Goal: Transaction & Acquisition: Register for event/course

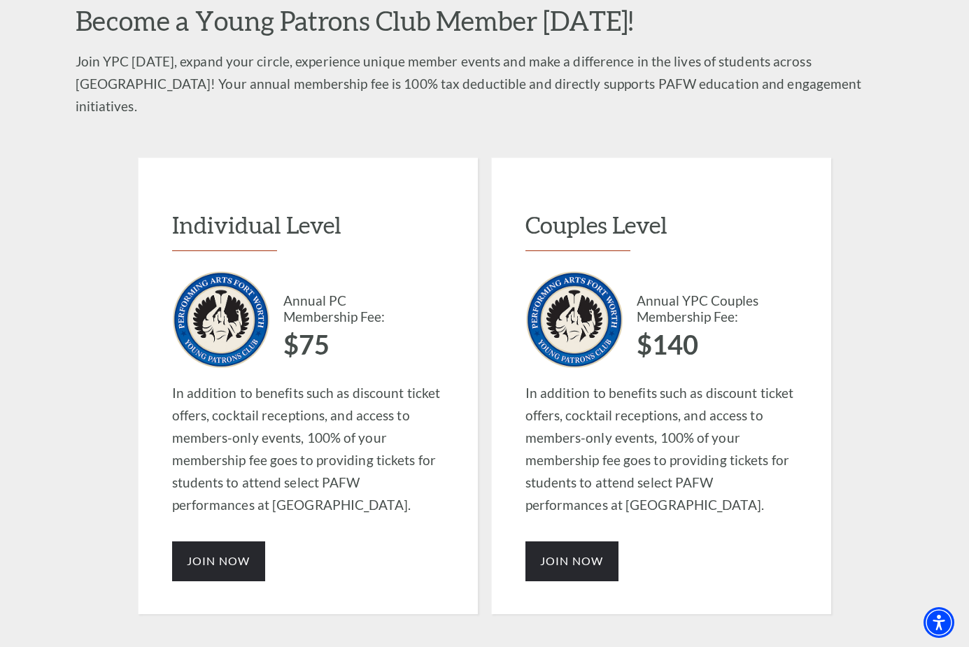
scroll to position [962, 0]
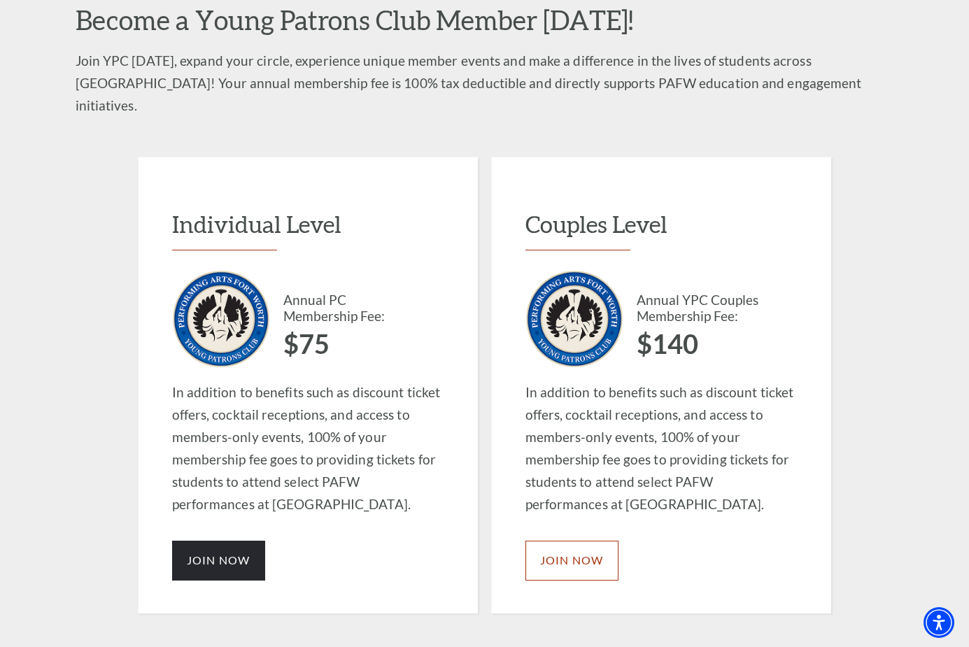
click at [582, 541] on link "JOIN NOW" at bounding box center [572, 560] width 93 height 39
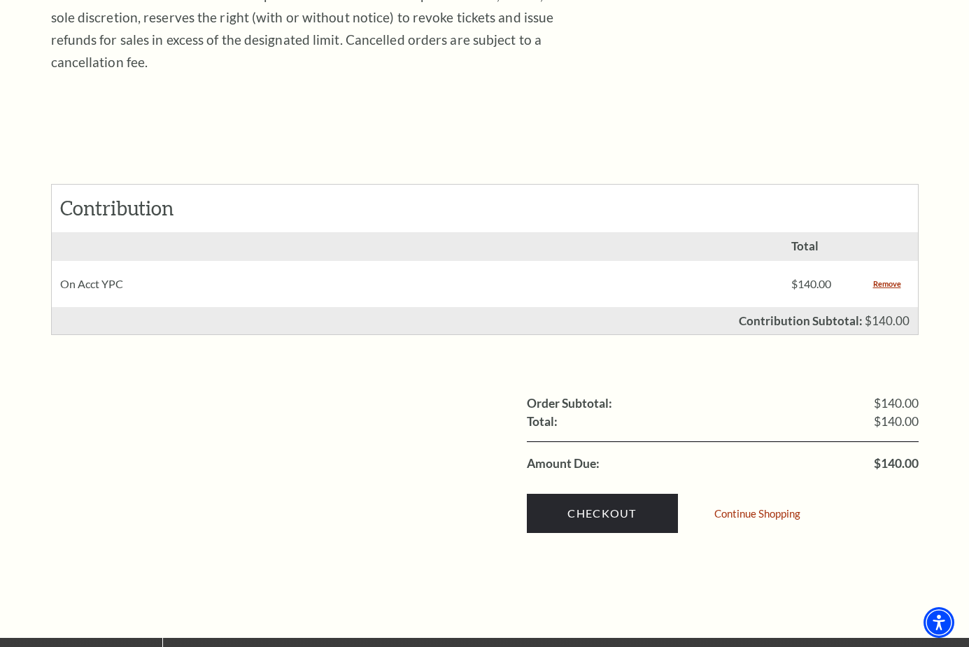
scroll to position [452, 0]
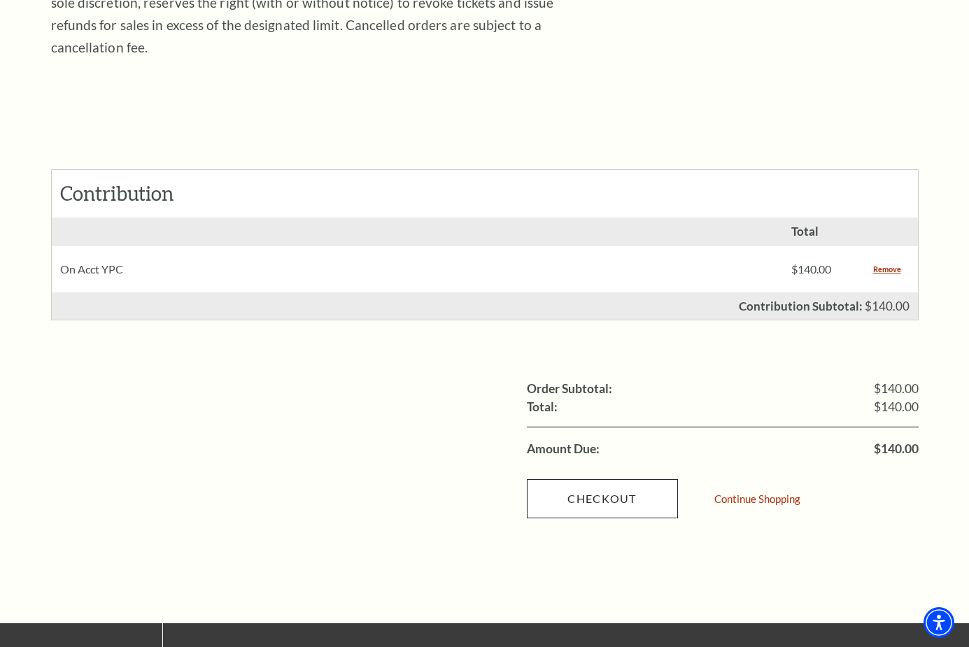
click at [600, 479] on link "Checkout" at bounding box center [602, 498] width 151 height 39
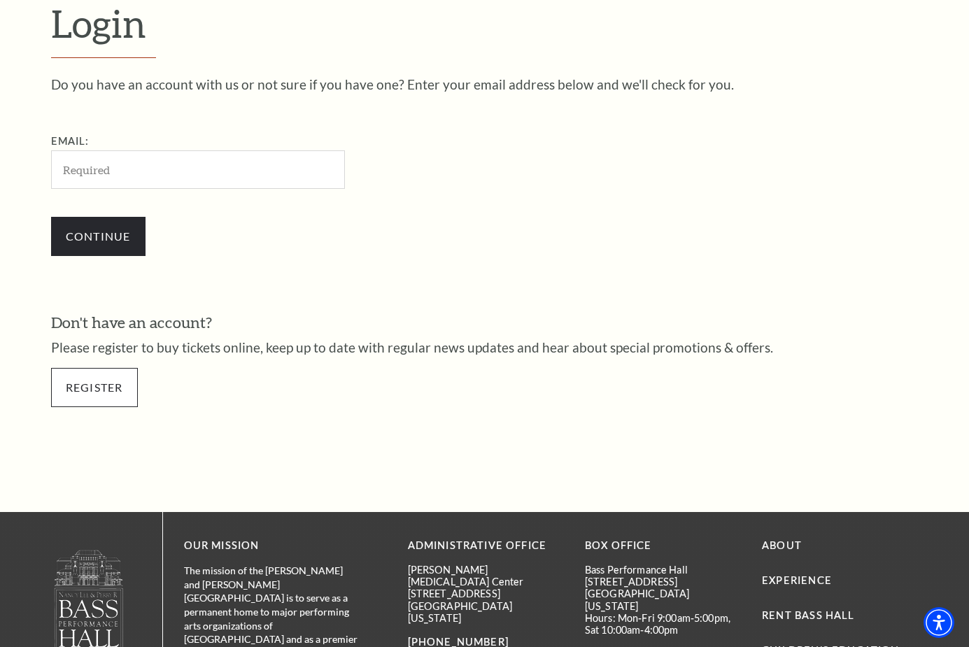
click at [112, 384] on link "Register" at bounding box center [94, 387] width 87 height 39
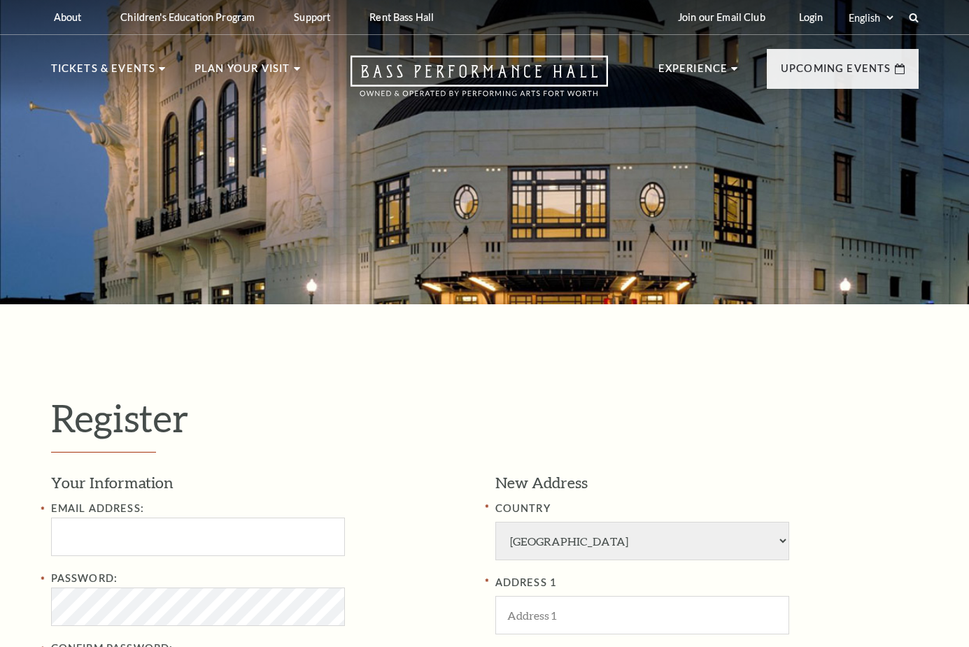
select select "1"
select select "[GEOGRAPHIC_DATA]"
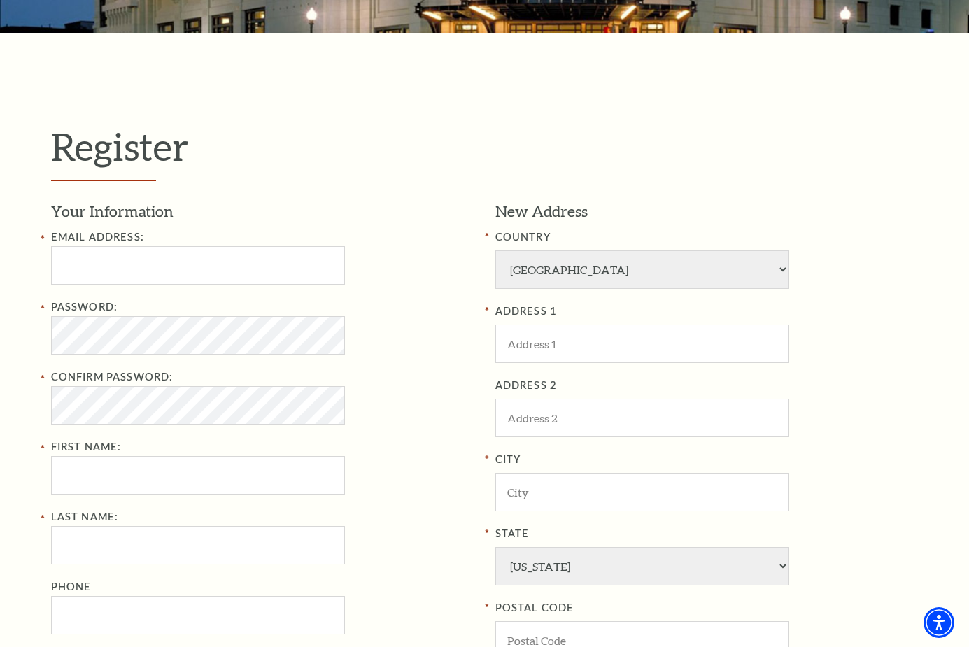
scroll to position [274, 0]
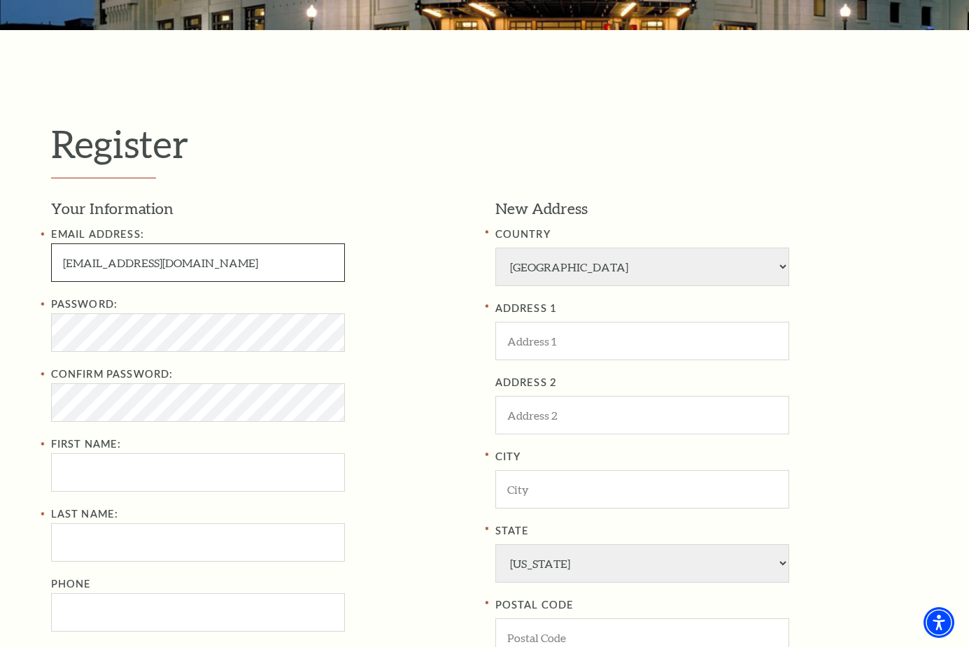
type input "[EMAIL_ADDRESS][DOMAIN_NAME]"
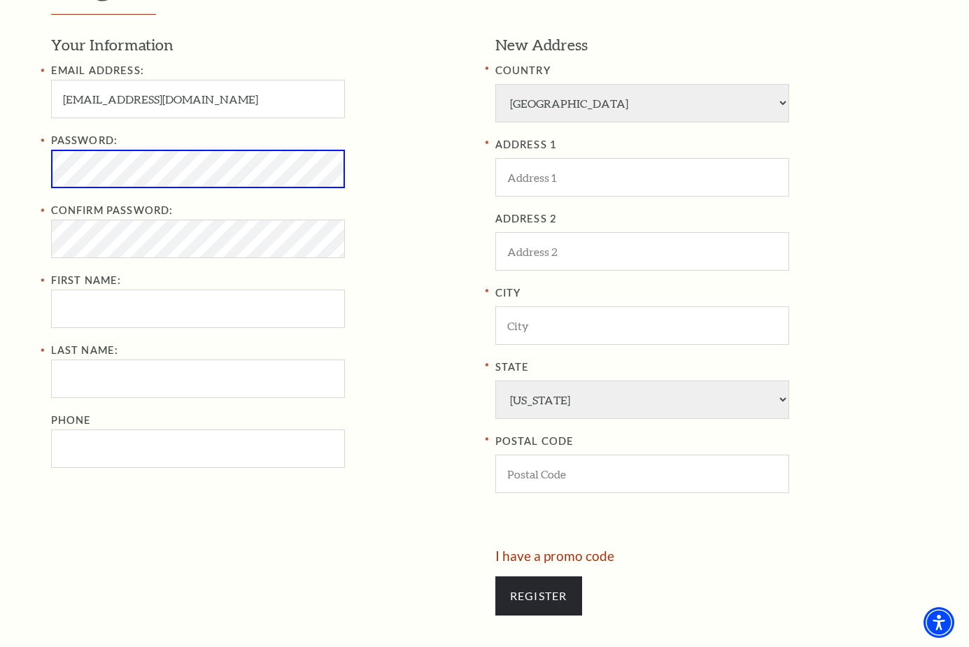
scroll to position [447, 0]
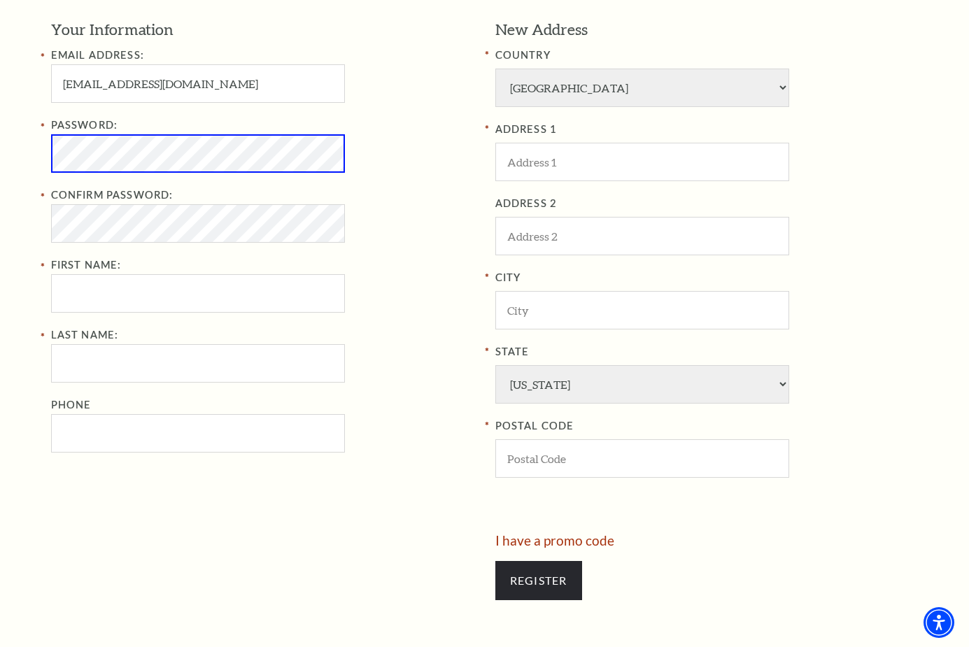
click at [50, 149] on div "Register Your Information Email Address: [EMAIL_ADDRESS][DOMAIN_NAME] Password:…" at bounding box center [485, 278] width 896 height 854
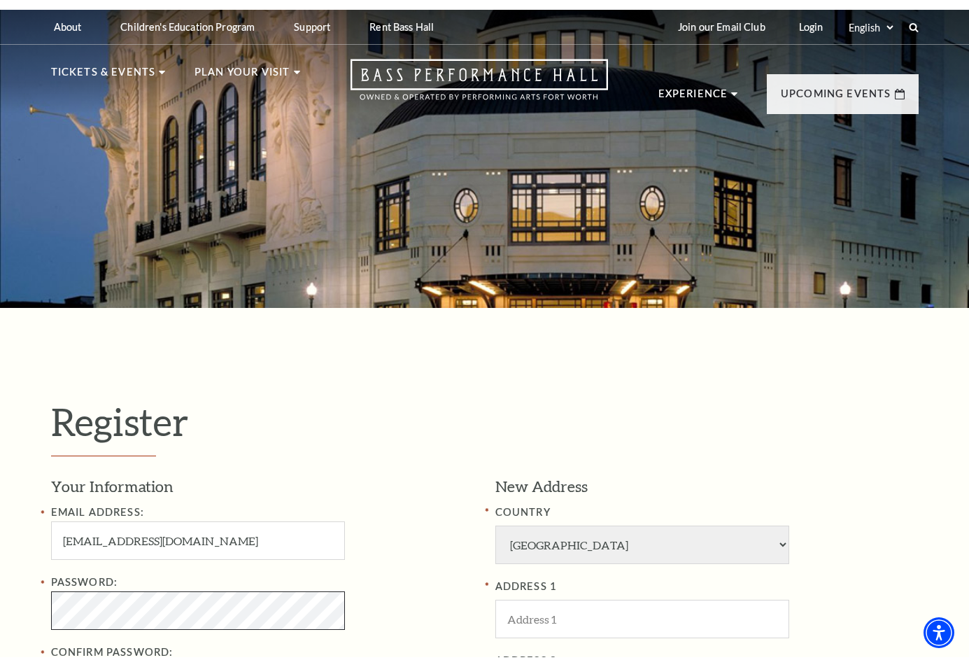
scroll to position [0, 0]
